Goal: Transaction & Acquisition: Purchase product/service

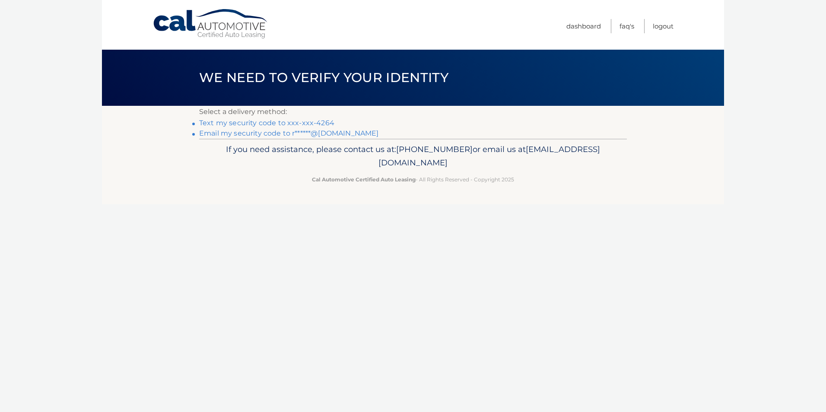
click at [299, 123] on link "Text my security code to xxx-xxx-4264" at bounding box center [266, 123] width 135 height 8
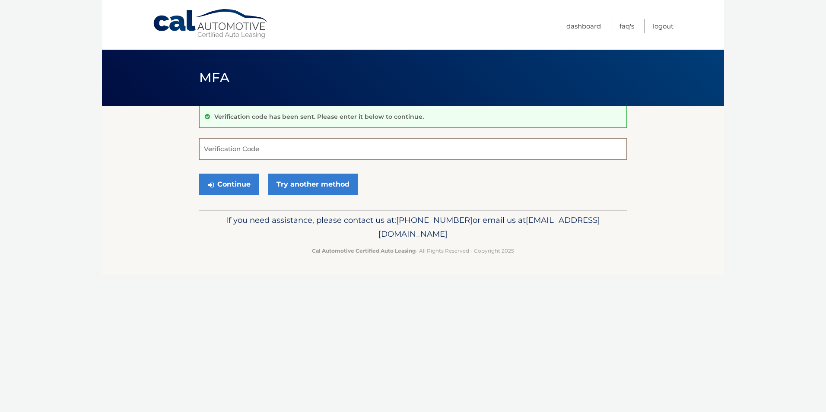
click at [245, 149] on input "Verification Code" at bounding box center [412, 149] width 427 height 22
type input "522554"
click at [234, 186] on button "Continue" at bounding box center [229, 185] width 60 height 22
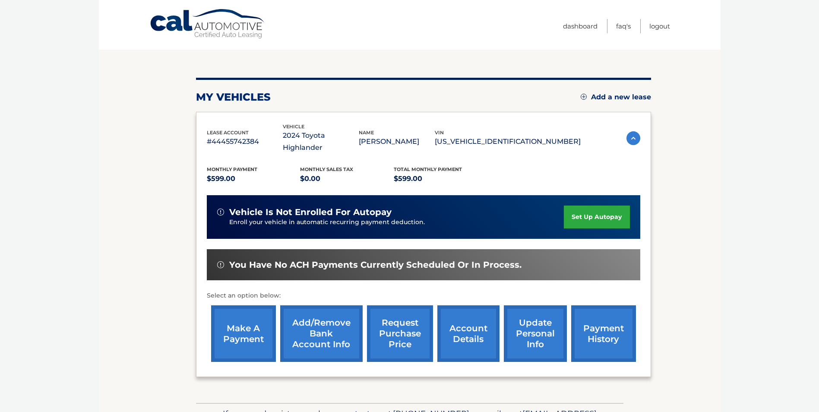
scroll to position [86, 0]
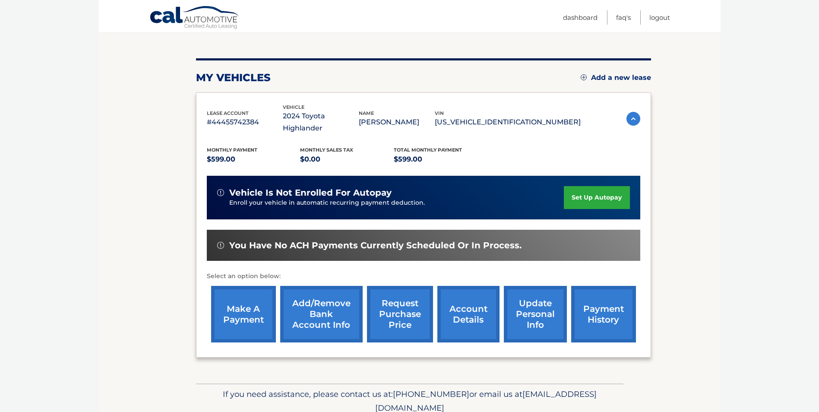
click at [242, 304] on link "make a payment" at bounding box center [243, 314] width 65 height 57
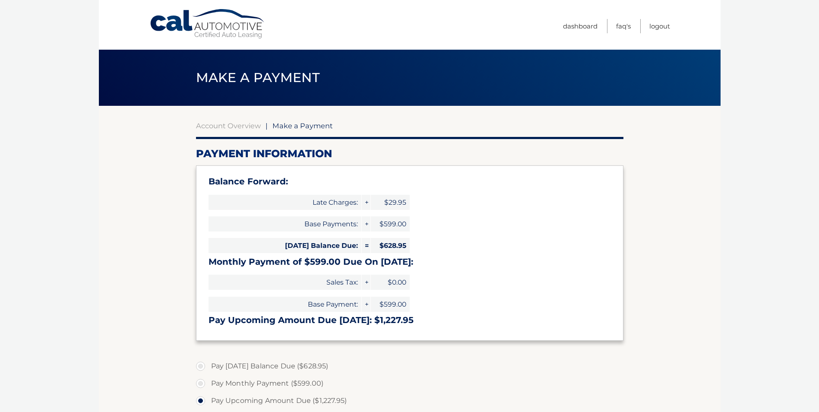
select select "Y2YyNDgzMzgtYjlkMy00OTczLTg2ZDktNjcyZjJmZmVkMjBl"
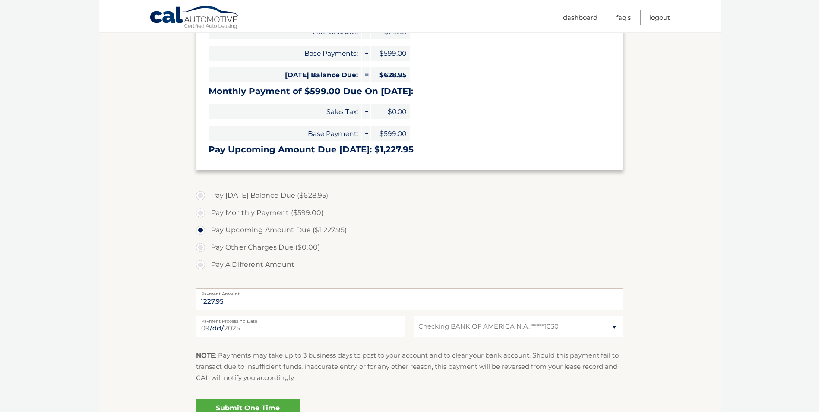
scroll to position [173, 0]
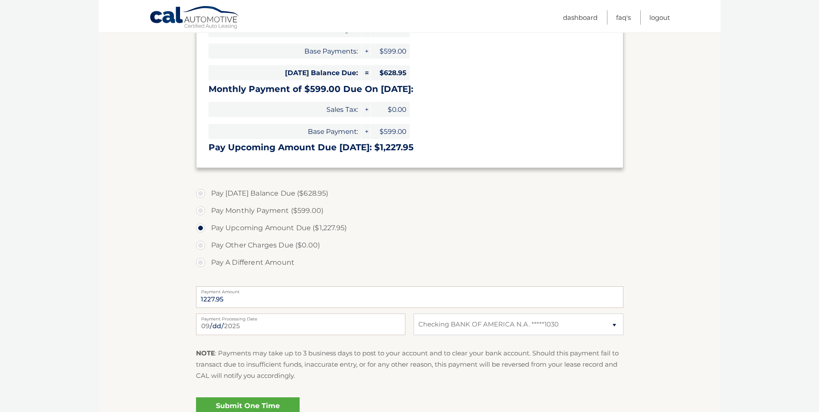
click at [204, 193] on label "Pay Today's Balance Due ($628.95)" at bounding box center [409, 193] width 427 height 17
click at [204, 193] on input "Pay Today's Balance Due ($628.95)" at bounding box center [203, 192] width 9 height 14
radio input "true"
type input "628.95"
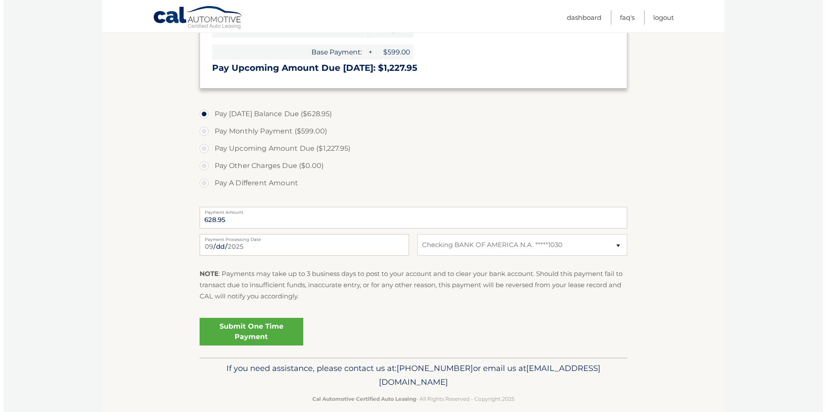
scroll to position [263, 0]
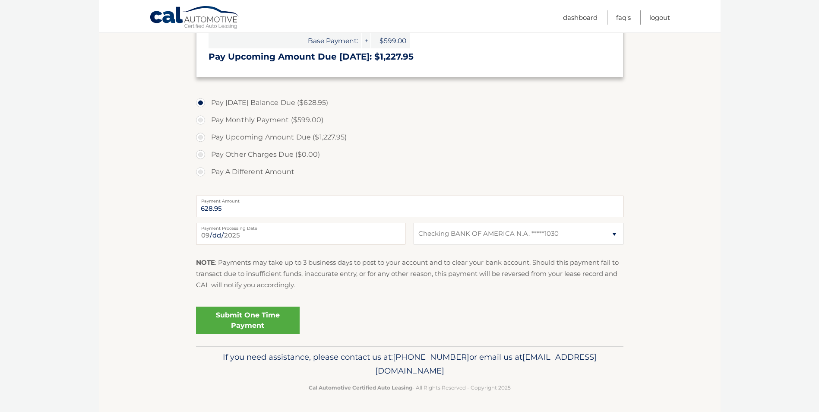
click at [255, 319] on link "Submit One Time Payment" at bounding box center [248, 321] width 104 height 28
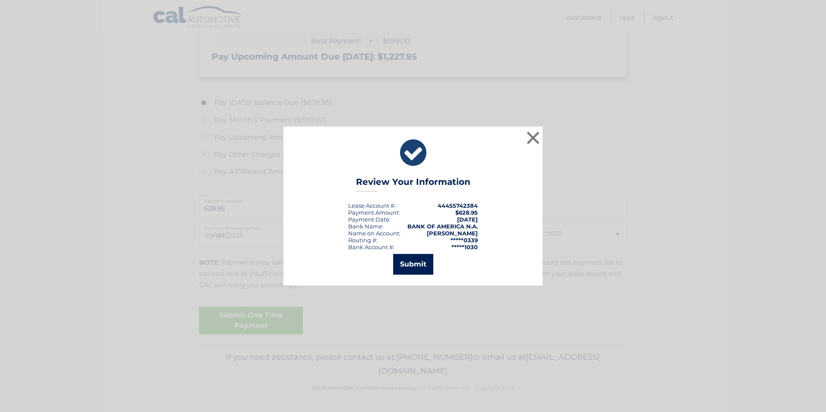
click at [426, 263] on button "Submit" at bounding box center [413, 264] width 40 height 21
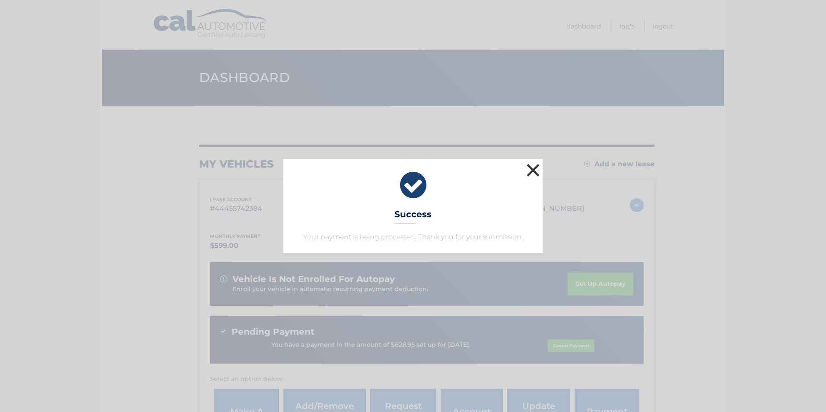
click at [531, 173] on button "×" at bounding box center [532, 169] width 17 height 17
